Goal: Submit feedback/report problem: Submit feedback/report problem

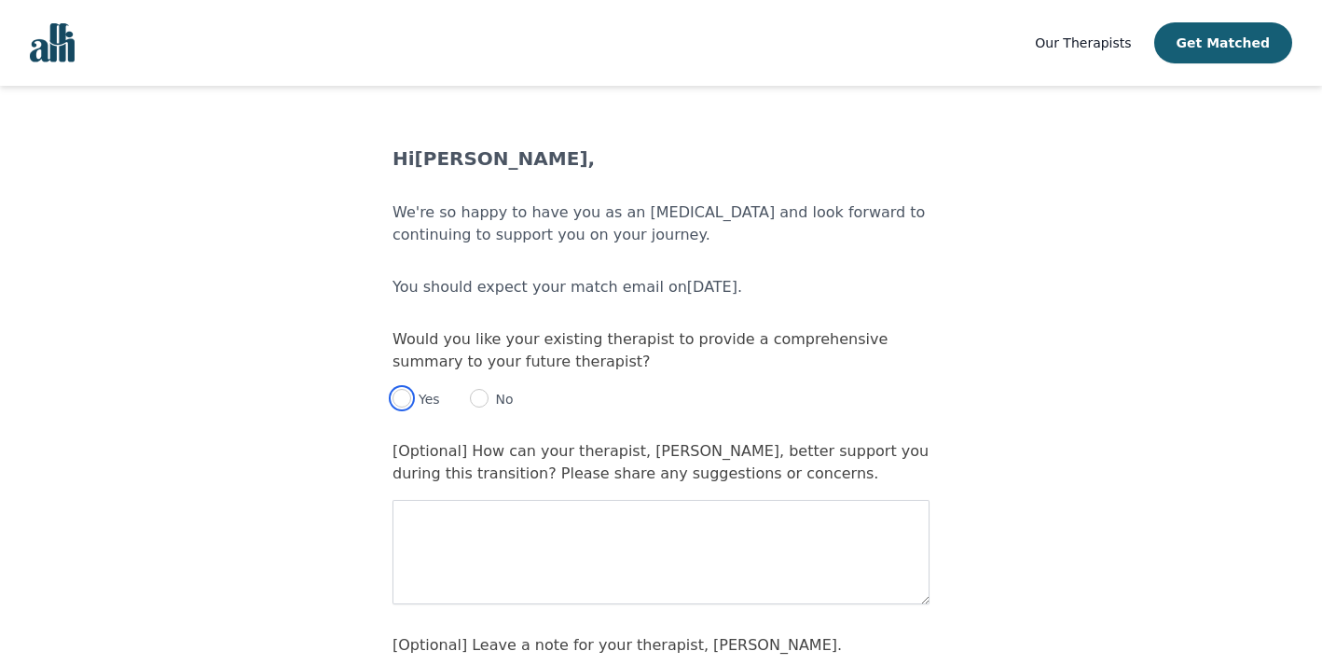
click at [404, 394] on input "radio" at bounding box center [402, 398] width 19 height 19
radio input "true"
click at [489, 525] on textarea at bounding box center [661, 552] width 537 height 104
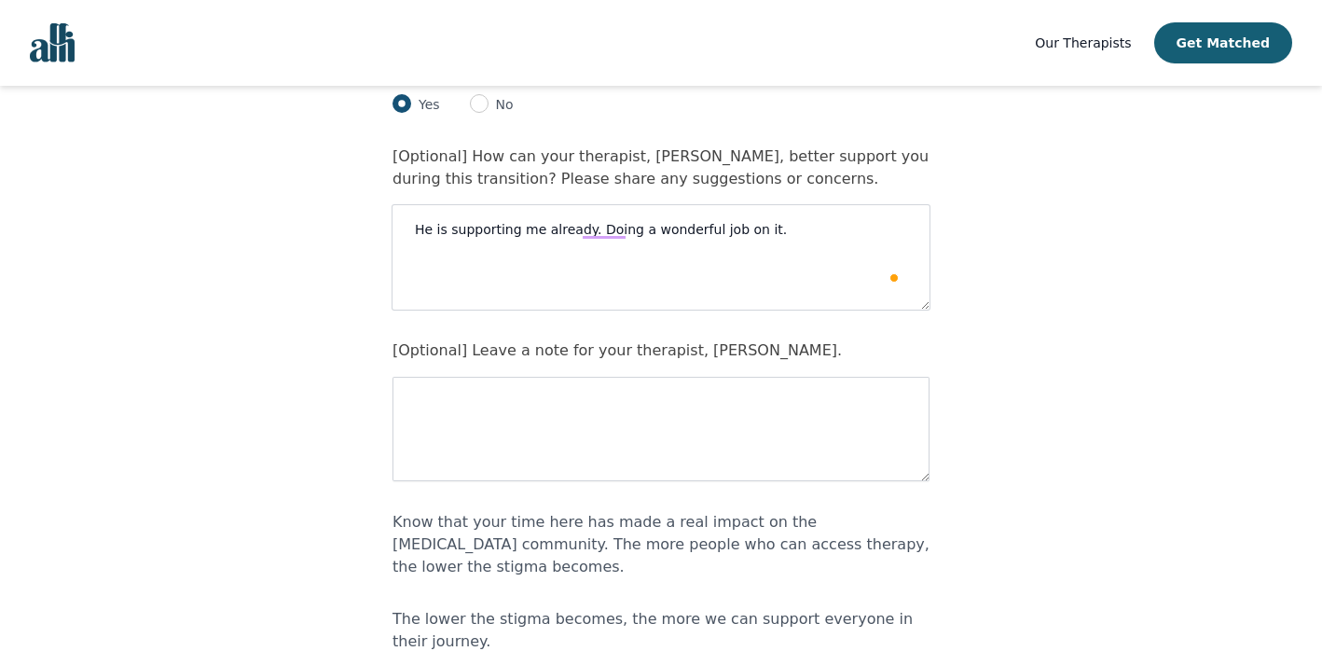
scroll to position [305, 0]
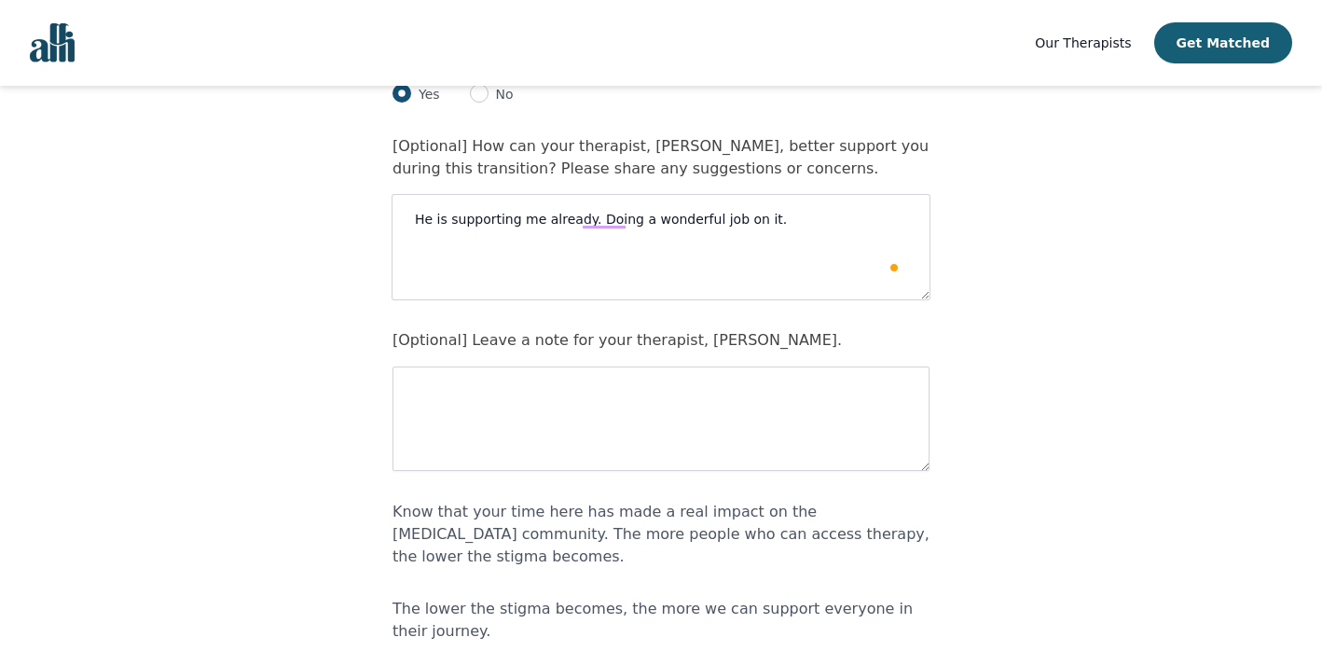
type textarea "He is supporting me already. Doing a wonderful job on it."
click at [510, 409] on textarea "To enrich screen reader interactions, please activate Accessibility in Grammarl…" at bounding box center [661, 418] width 537 height 104
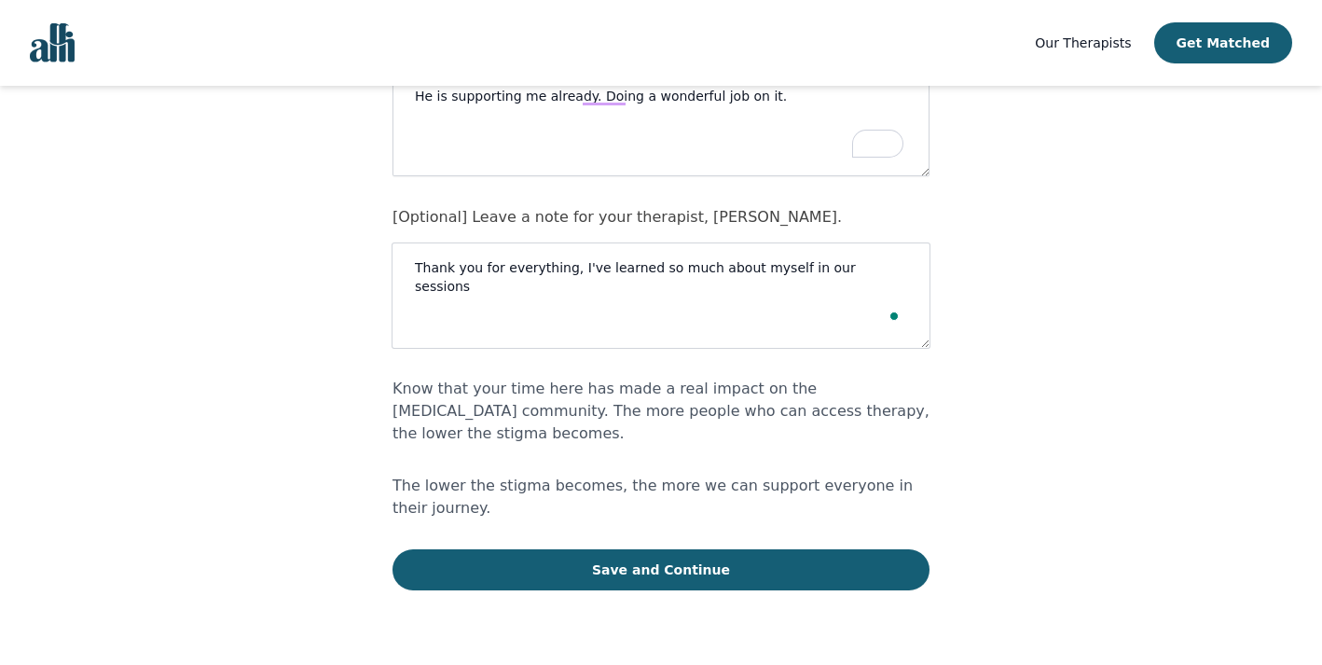
scroll to position [480, 0]
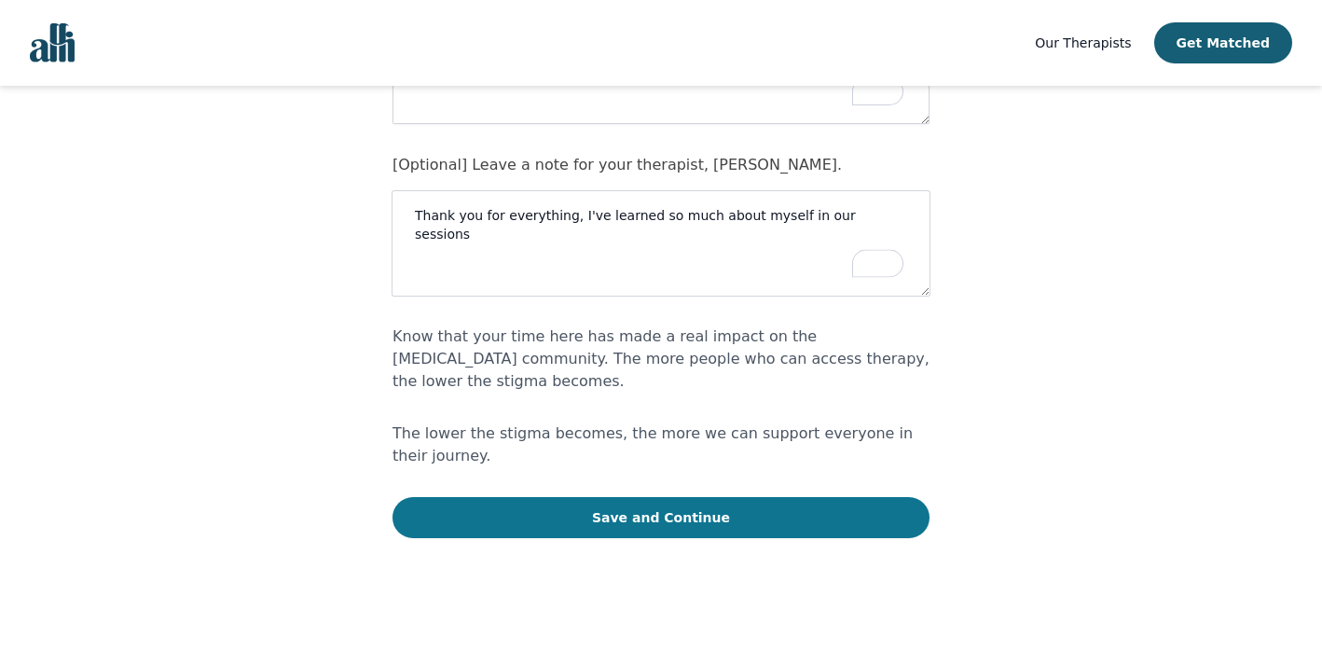
type textarea "Thank you for everything, I've learned so much about myself in our sessions"
click at [572, 500] on button "Save and Continue" at bounding box center [661, 517] width 537 height 41
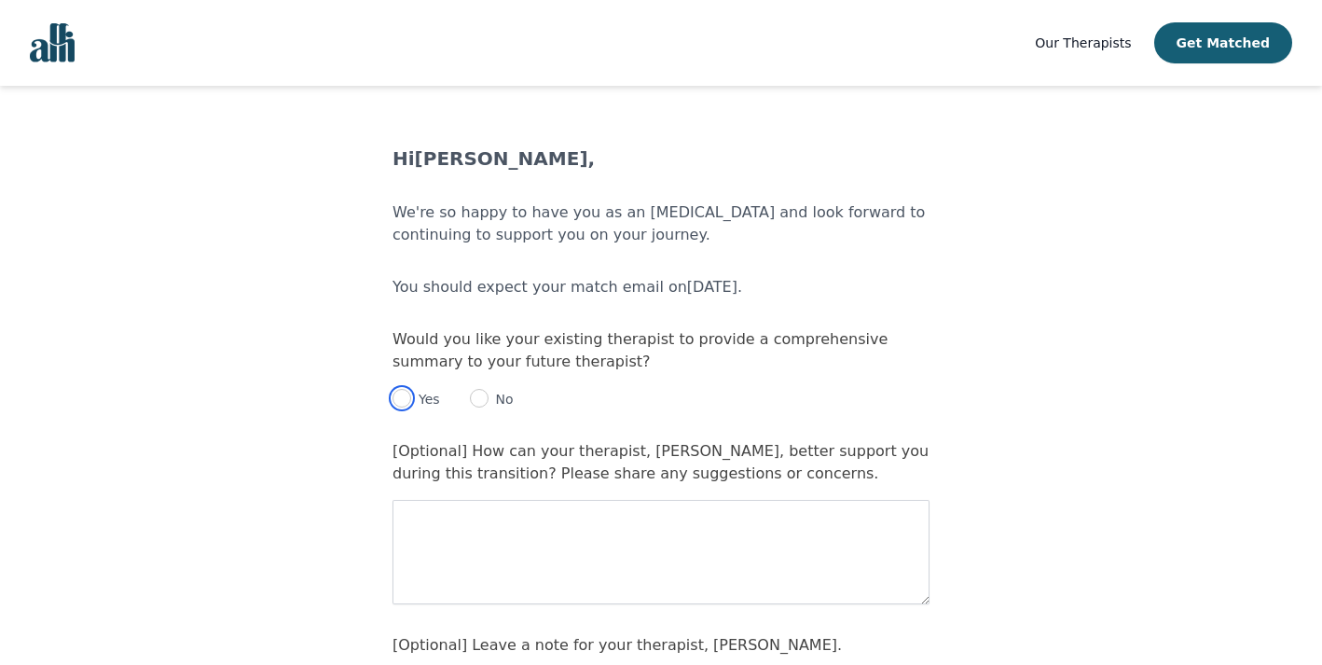
click at [404, 399] on input "radio" at bounding box center [402, 398] width 19 height 19
radio input "true"
click at [456, 530] on textarea at bounding box center [661, 552] width 537 height 104
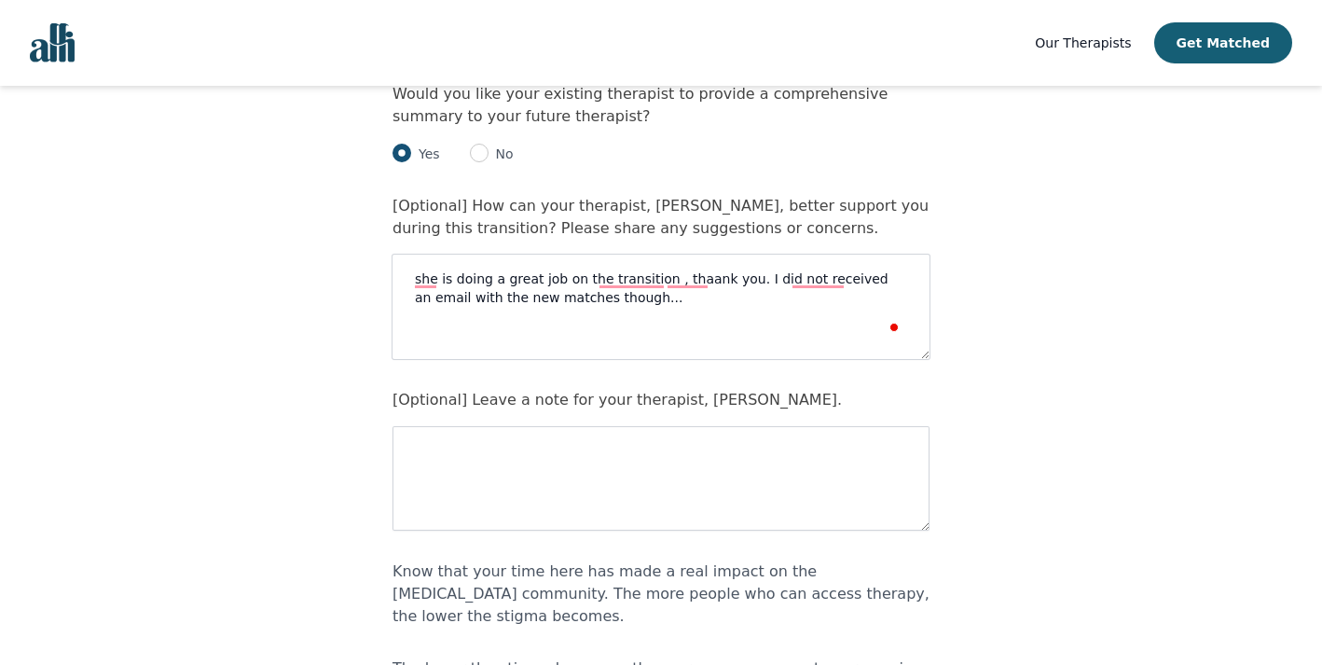
scroll to position [268, 0]
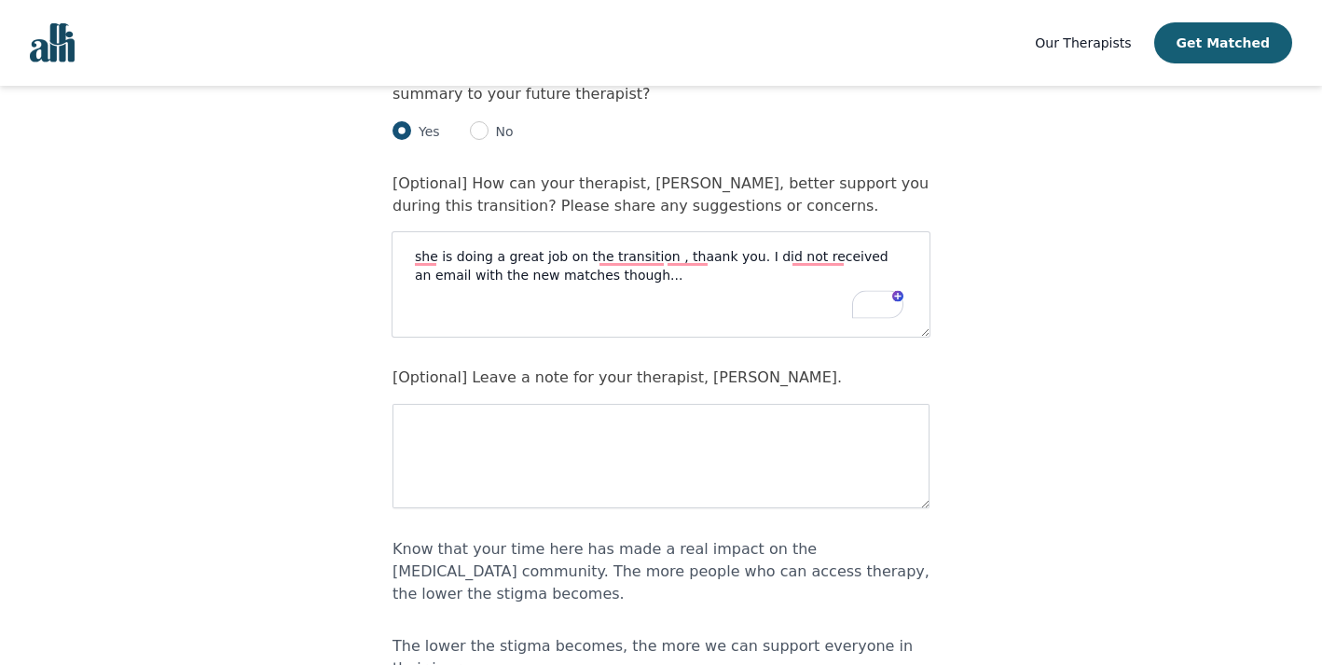
type textarea "she is doing a great job on the transition , thaank you. I did not received an …"
click at [468, 477] on textarea at bounding box center [661, 456] width 537 height 104
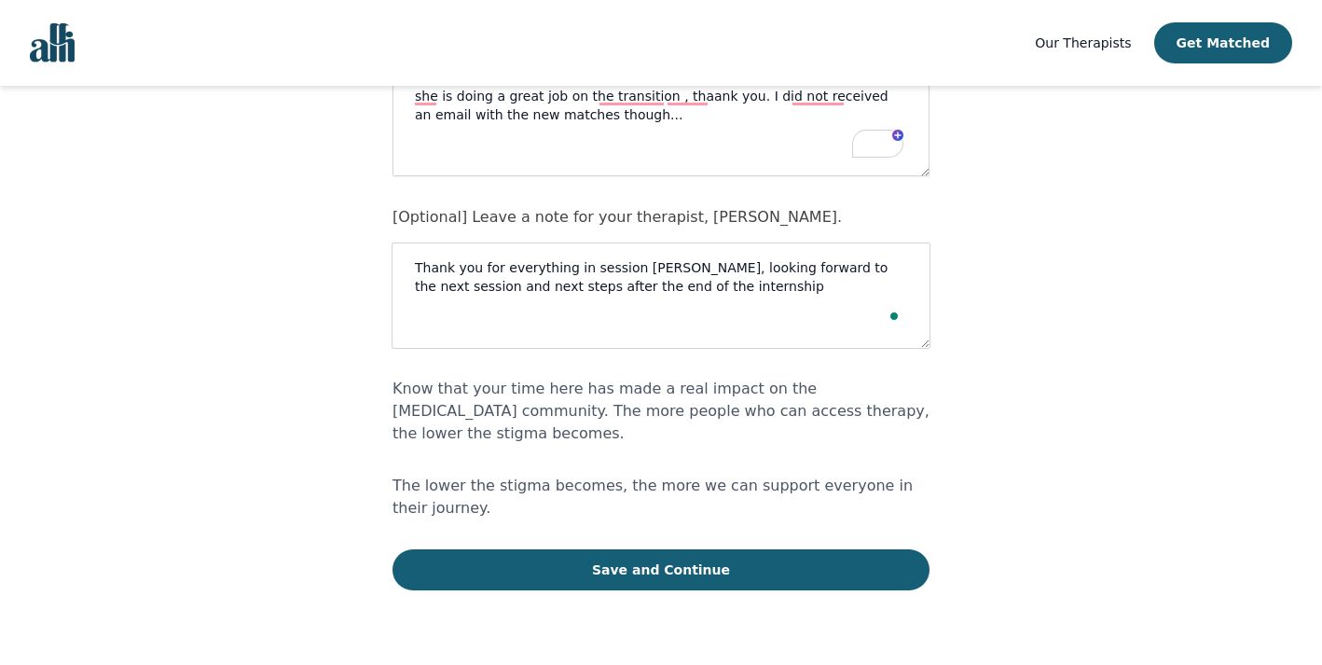
scroll to position [429, 0]
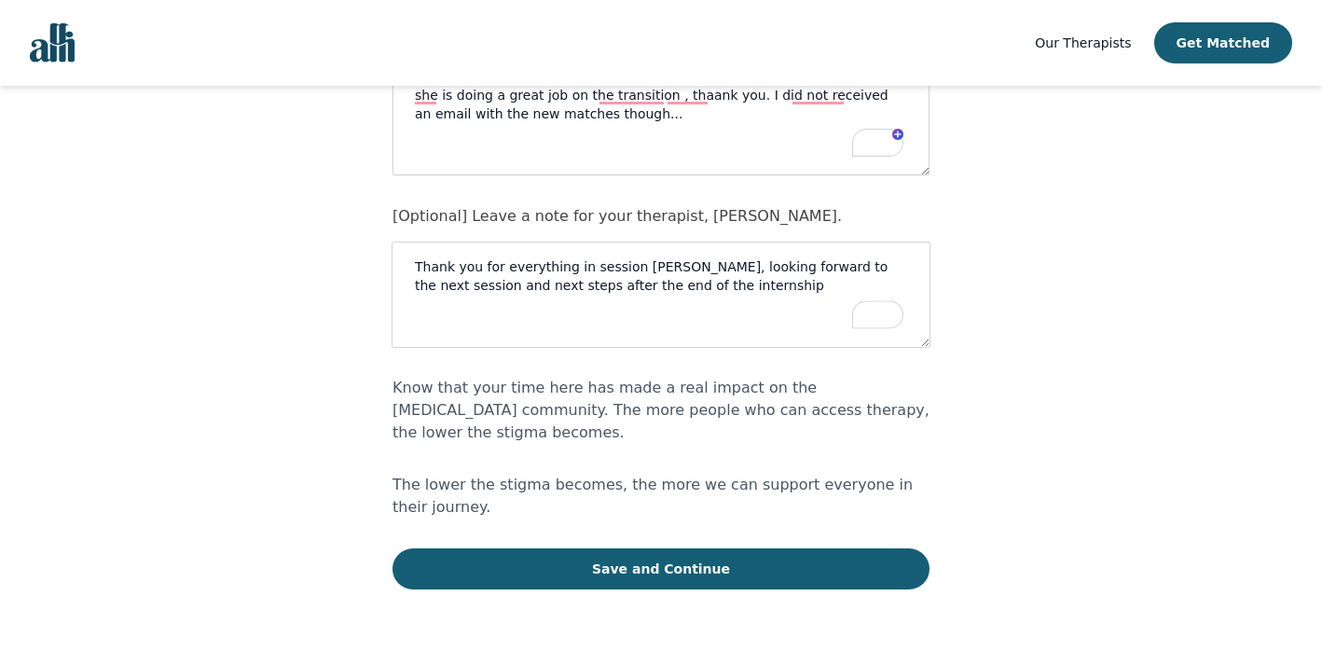
click at [694, 270] on textarea "Thank you for everything in session [PERSON_NAME], looking forward to the next …" at bounding box center [661, 294] width 537 height 104
click at [564, 287] on textarea "Thank you for everything in session [PERSON_NAME], we learned a lot in session …" at bounding box center [661, 294] width 537 height 104
click at [758, 288] on textarea "Thank you for everything in session [PERSON_NAME], we learned a lot in session …" at bounding box center [661, 294] width 537 height 104
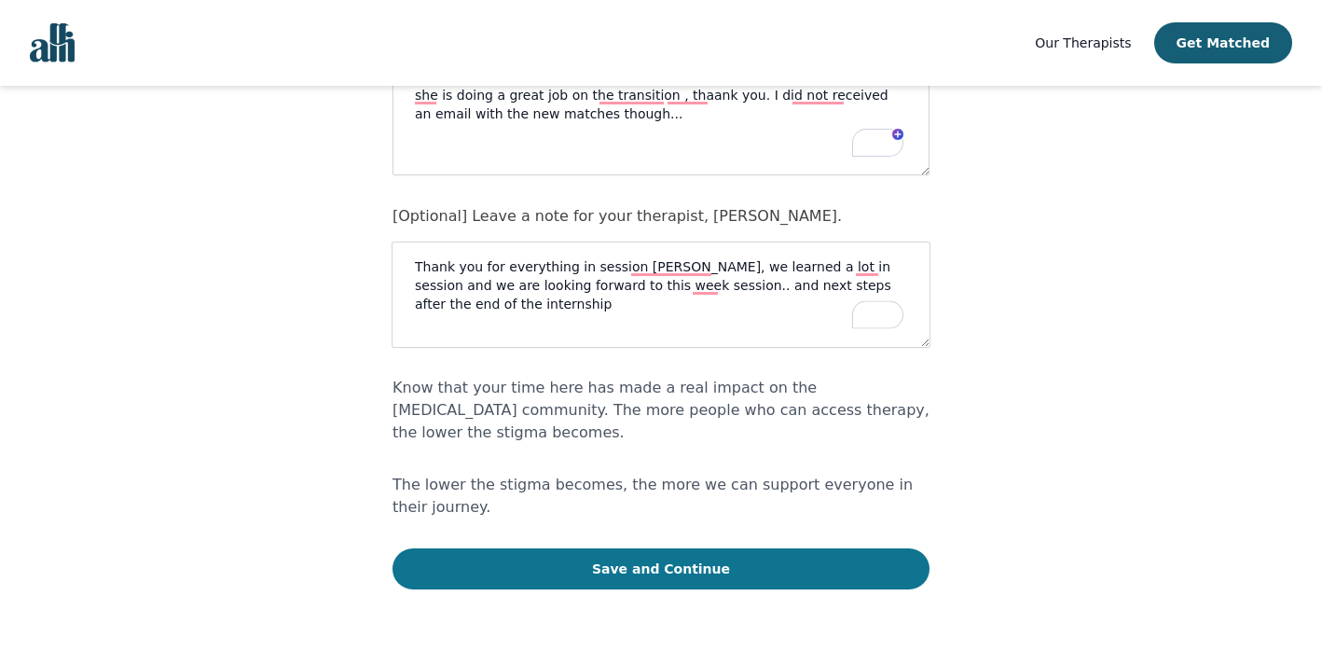
type textarea "Thank you for everything in session [PERSON_NAME], we learned a lot in session …"
click at [572, 548] on button "Save and Continue" at bounding box center [661, 568] width 537 height 41
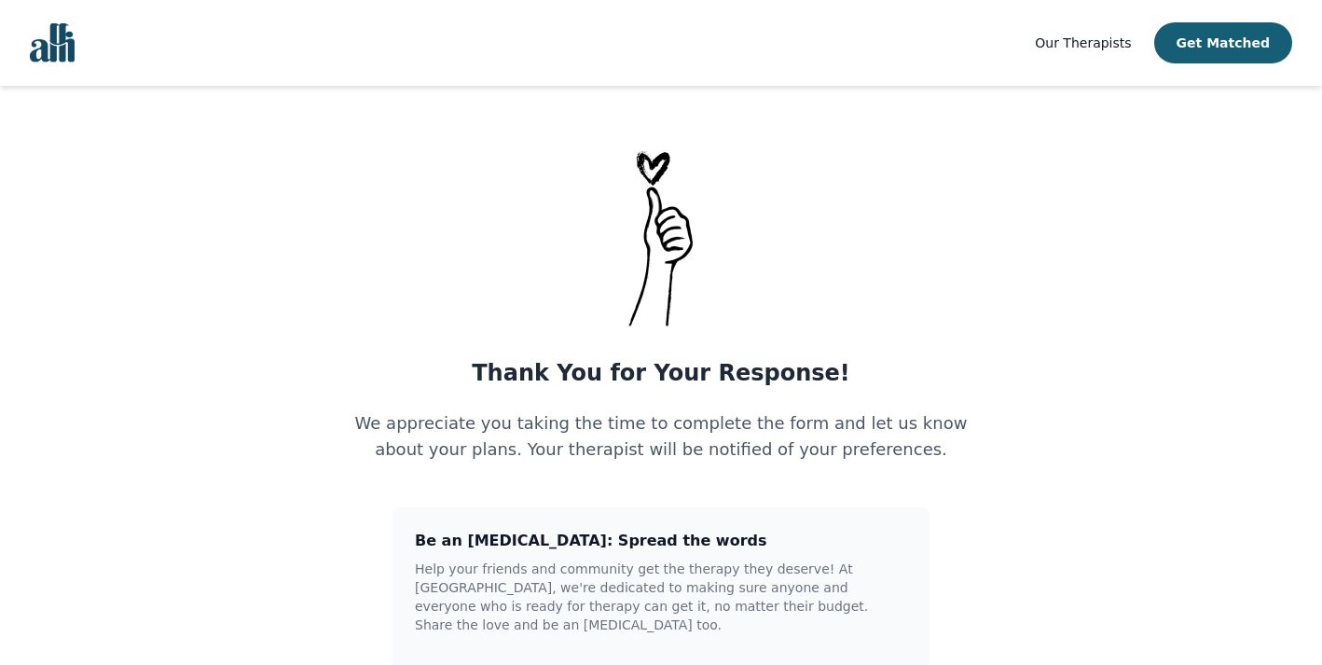
scroll to position [574, 0]
